Goal: Information Seeking & Learning: Find specific fact

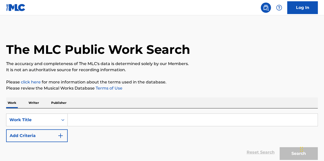
click at [91, 117] on input "Search Form" at bounding box center [193, 120] width 250 height 12
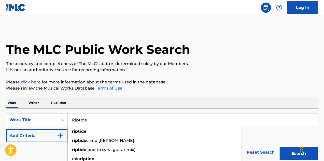
type input "Riptide"
click at [60, 134] on img "Search Form" at bounding box center [61, 135] width 6 height 6
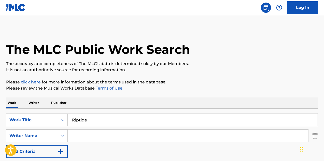
click at [82, 133] on input "Search Form" at bounding box center [188, 135] width 241 height 12
paste input "[PERSON_NAME] ([PERSON_NAME])"
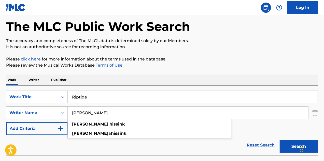
scroll to position [51, 0]
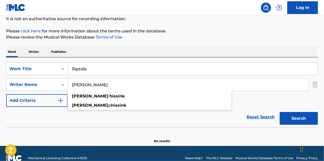
type input "[PERSON_NAME]"
click at [241, 122] on div "Reset Search Search" at bounding box center [162, 117] width 312 height 20
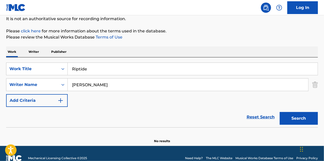
click at [288, 113] on button "Search" at bounding box center [299, 118] width 38 height 13
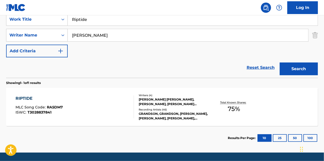
scroll to position [102, 0]
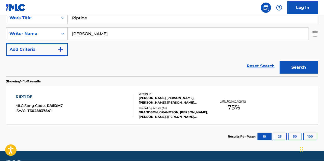
click at [175, 100] on div "[PERSON_NAME] [PERSON_NAME], [PERSON_NAME], [PERSON_NAME] [PERSON_NAME], [PERSO…" at bounding box center [173, 99] width 69 height 9
